Goal: Transaction & Acquisition: Book appointment/travel/reservation

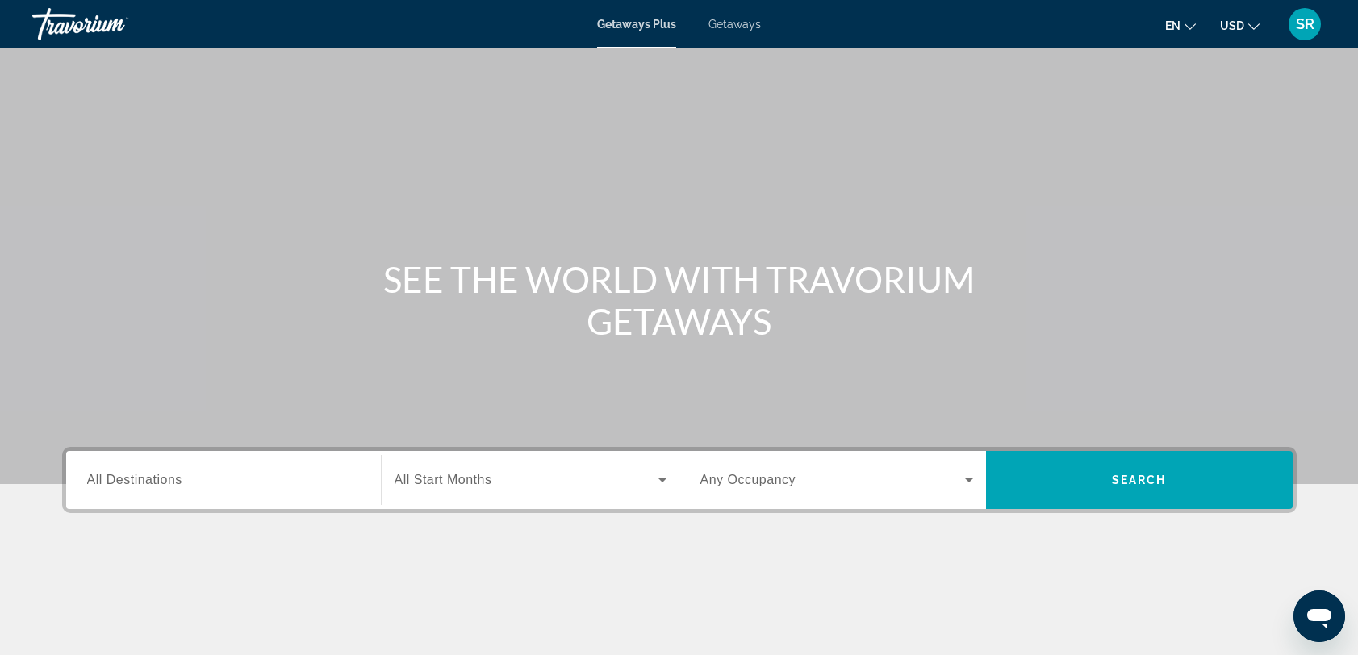
click at [728, 20] on span "Getaways" at bounding box center [734, 24] width 52 height 13
click at [614, 21] on span "Getaways Plus" at bounding box center [636, 24] width 78 height 13
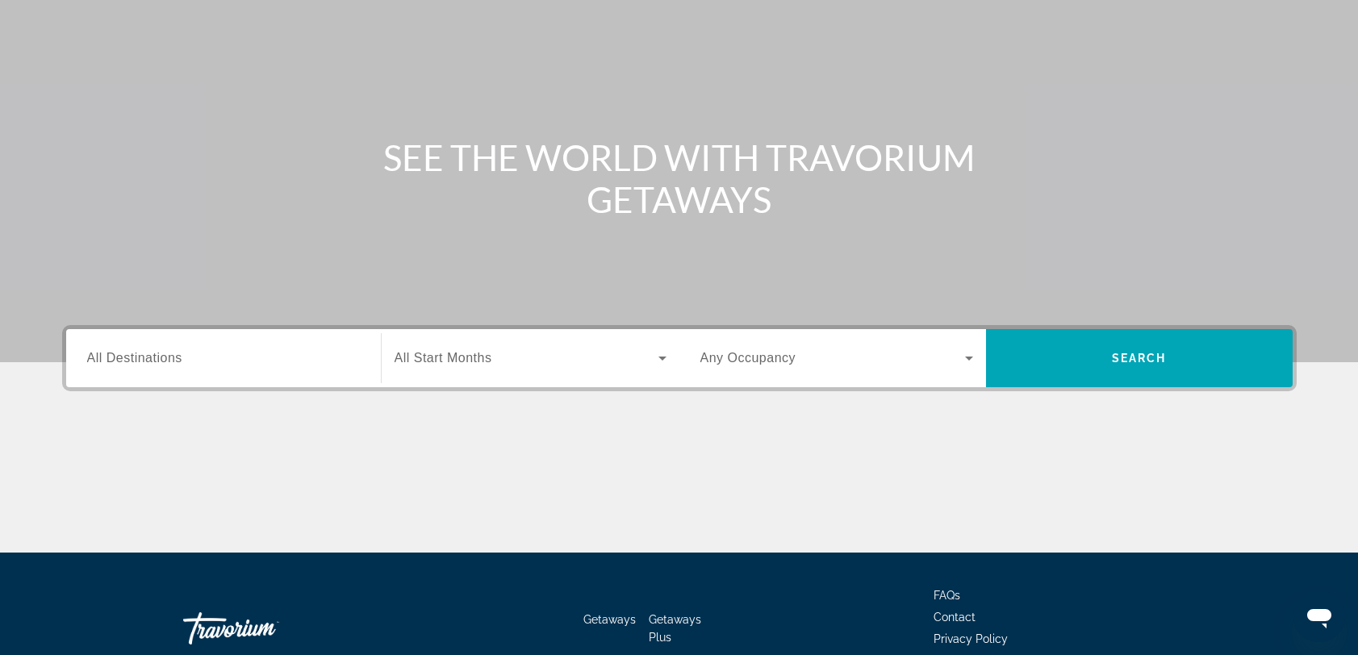
scroll to position [217, 0]
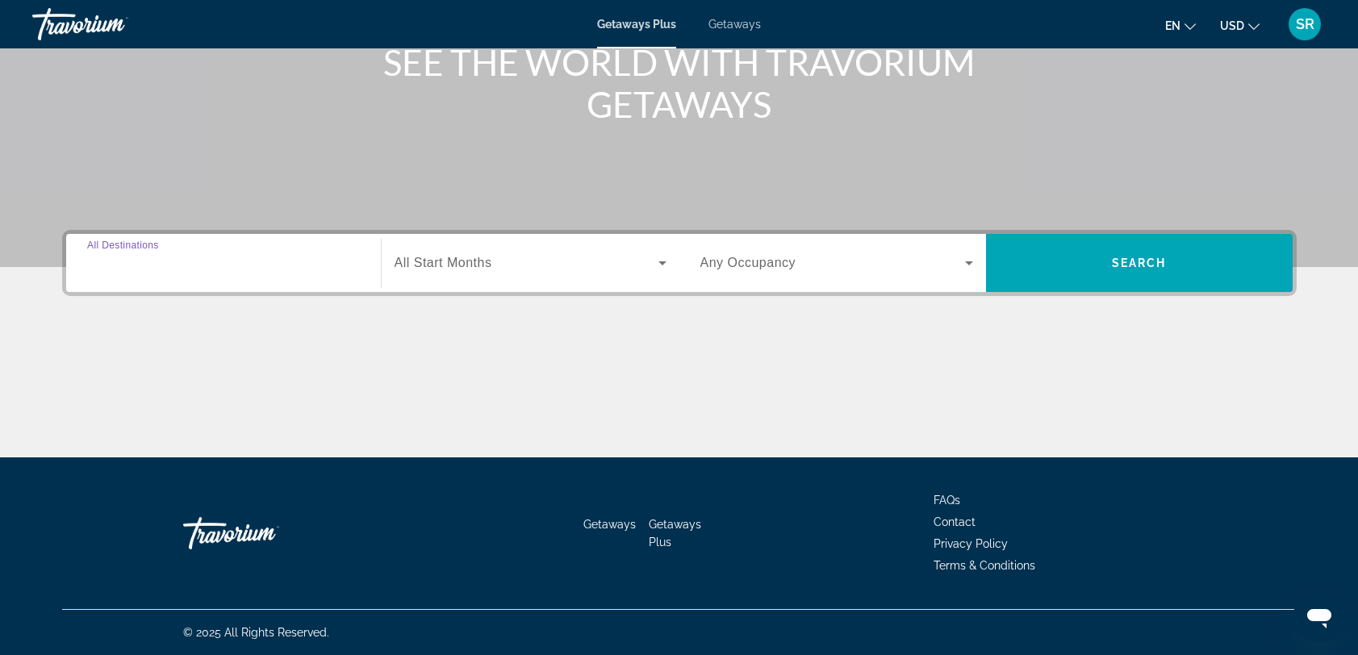
click at [219, 254] on input "Destination All Destinations" at bounding box center [223, 263] width 273 height 19
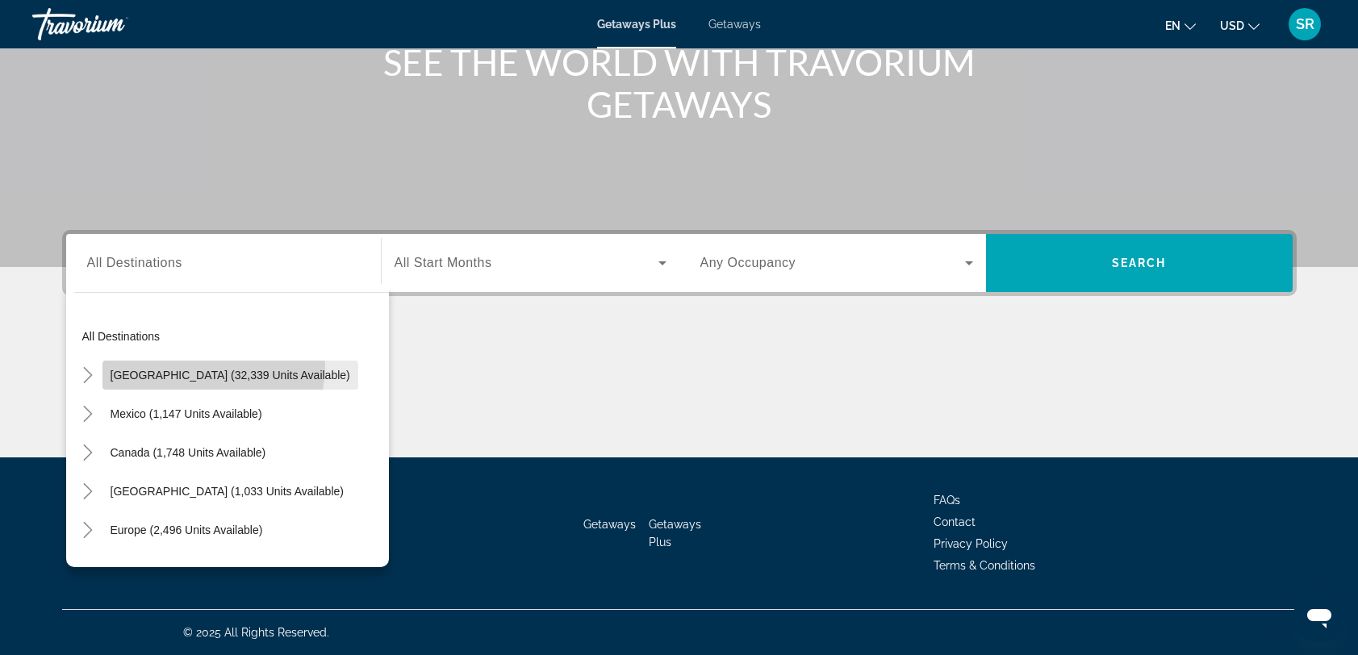
click at [212, 366] on span "Search widget" at bounding box center [230, 375] width 256 height 39
type input "**********"
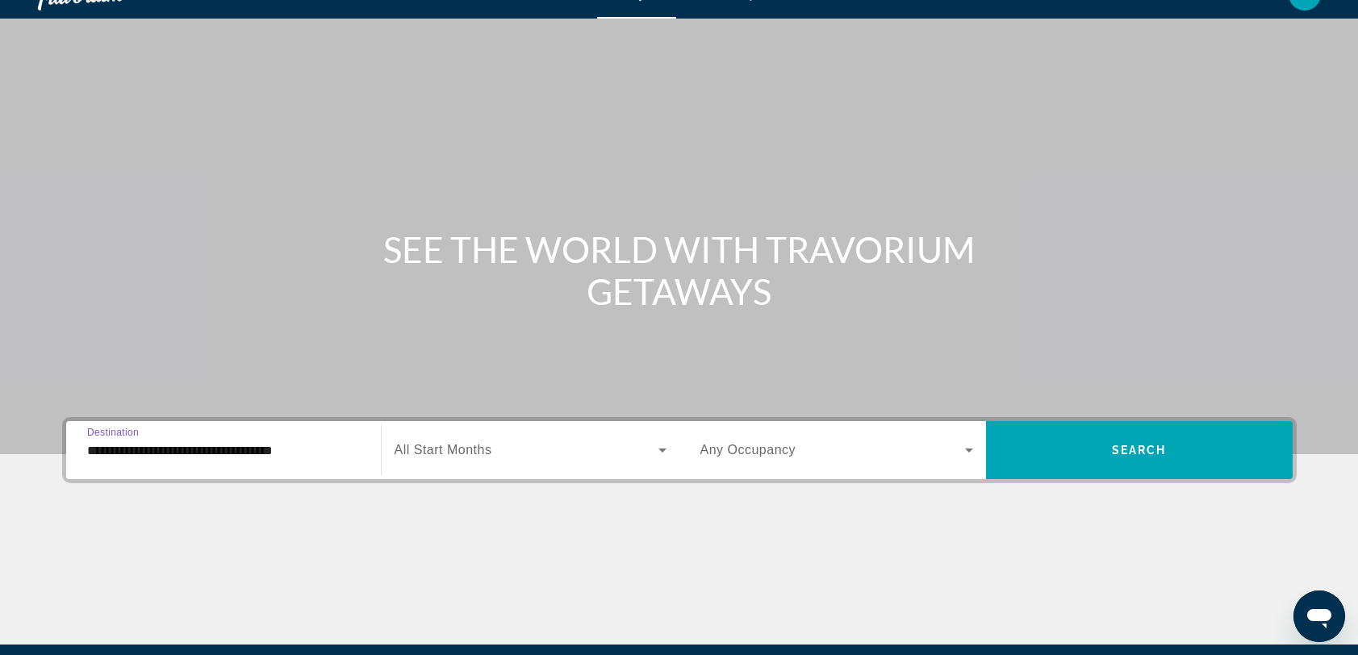
scroll to position [0, 0]
